Goal: Obtain resource: Download file/media

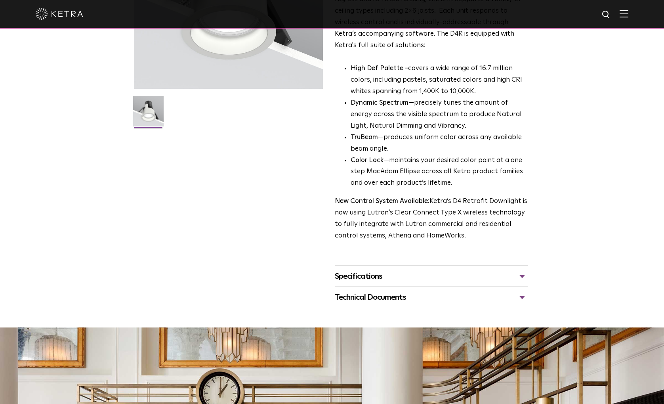
scroll to position [158, 0]
click at [521, 275] on div "Specifications" at bounding box center [431, 275] width 193 height 13
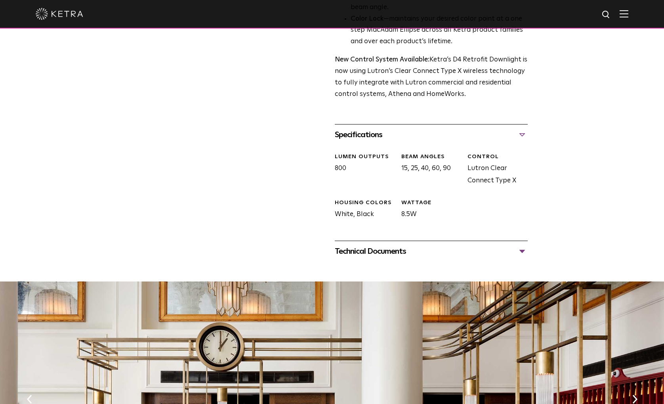
scroll to position [317, 0]
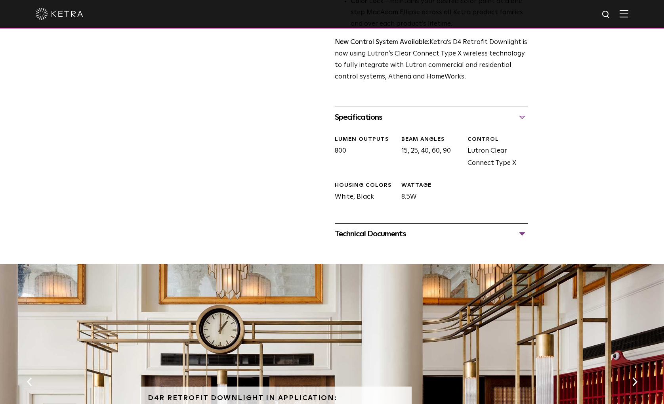
click at [520, 233] on div "Technical Documents" at bounding box center [431, 233] width 193 height 13
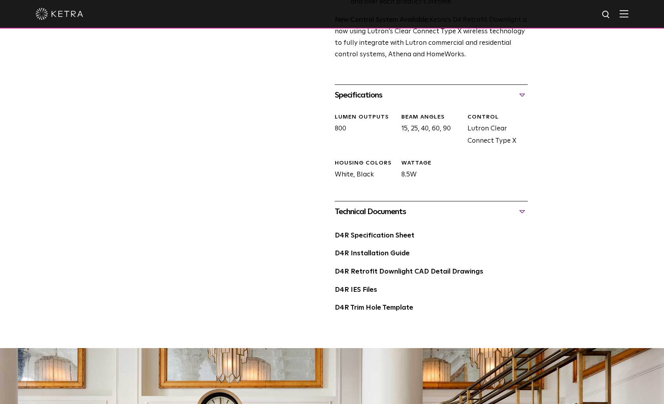
scroll to position [357, 0]
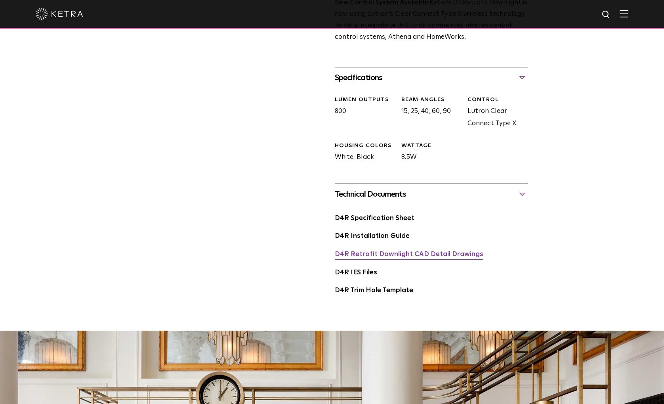
click at [424, 253] on link "D4R Retrofit Downlight CAD Detail Drawings" at bounding box center [409, 254] width 149 height 7
click at [359, 291] on link "D4R Trim Hole Template" at bounding box center [374, 290] width 78 height 7
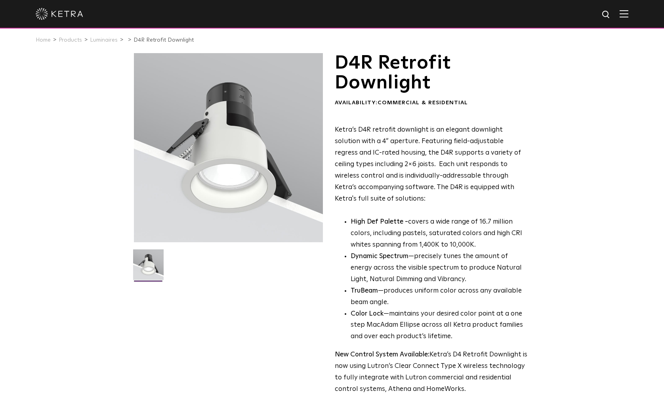
scroll to position [0, 0]
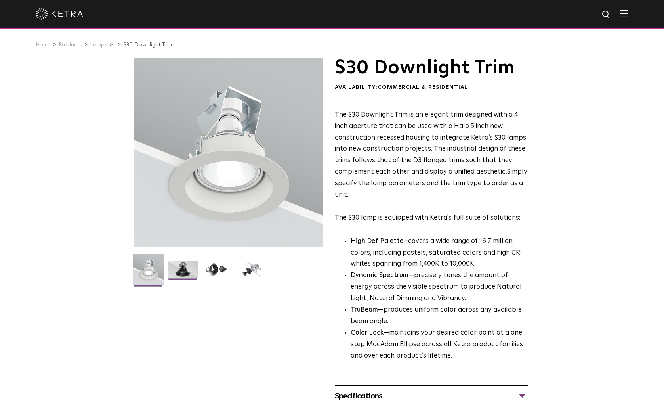
click at [178, 272] on img at bounding box center [183, 272] width 31 height 23
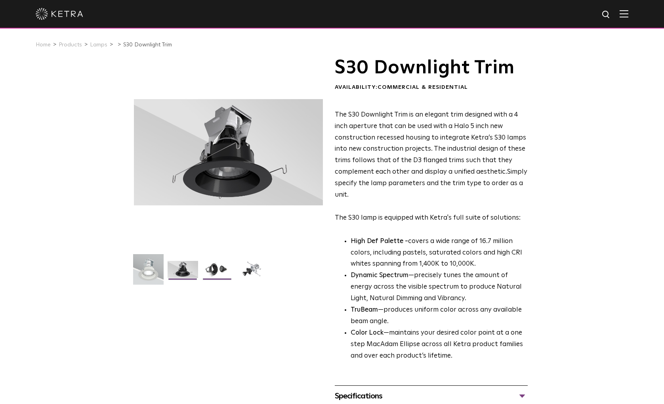
click at [209, 268] on img at bounding box center [217, 272] width 31 height 23
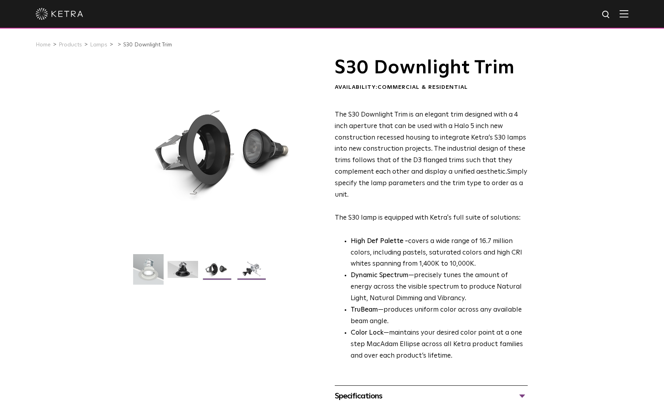
click at [246, 271] on img at bounding box center [252, 272] width 31 height 23
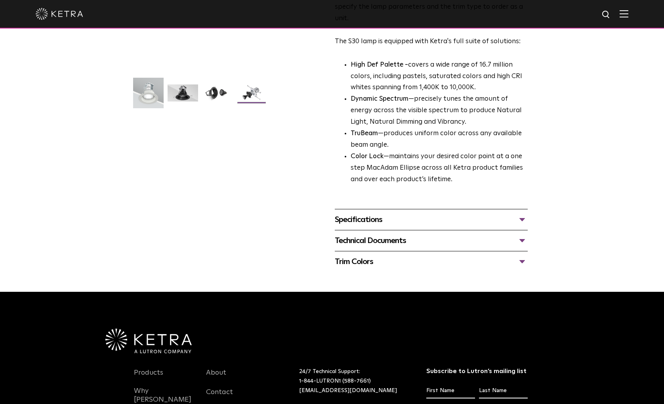
scroll to position [198, 0]
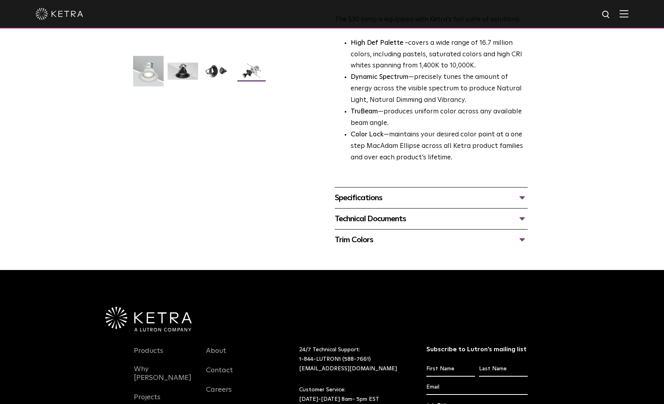
click at [523, 197] on div "Specifications" at bounding box center [431, 197] width 193 height 13
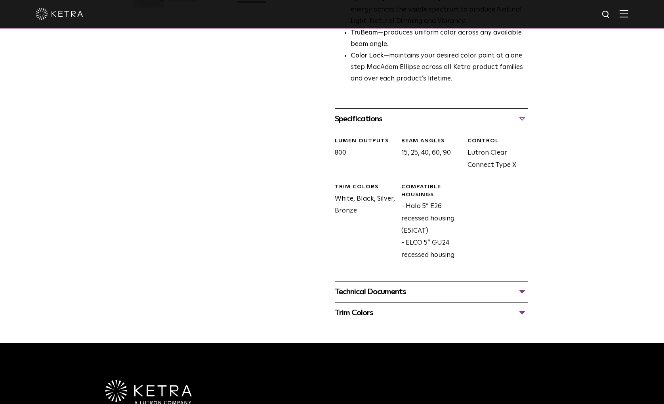
scroll to position [277, 0]
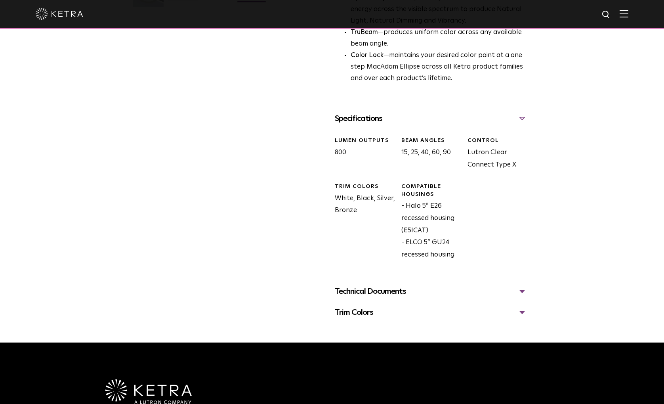
click at [523, 290] on div "Technical Documents" at bounding box center [431, 291] width 193 height 13
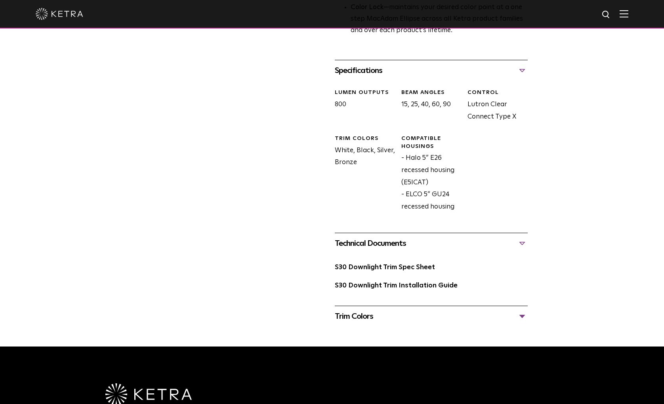
scroll to position [357, 0]
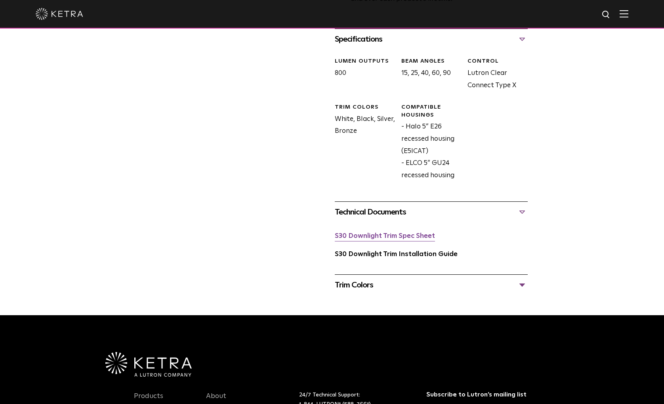
click at [410, 236] on link "S30 Downlight Trim Spec Sheet" at bounding box center [385, 236] width 100 height 7
